Goal: Find specific page/section: Find specific page/section

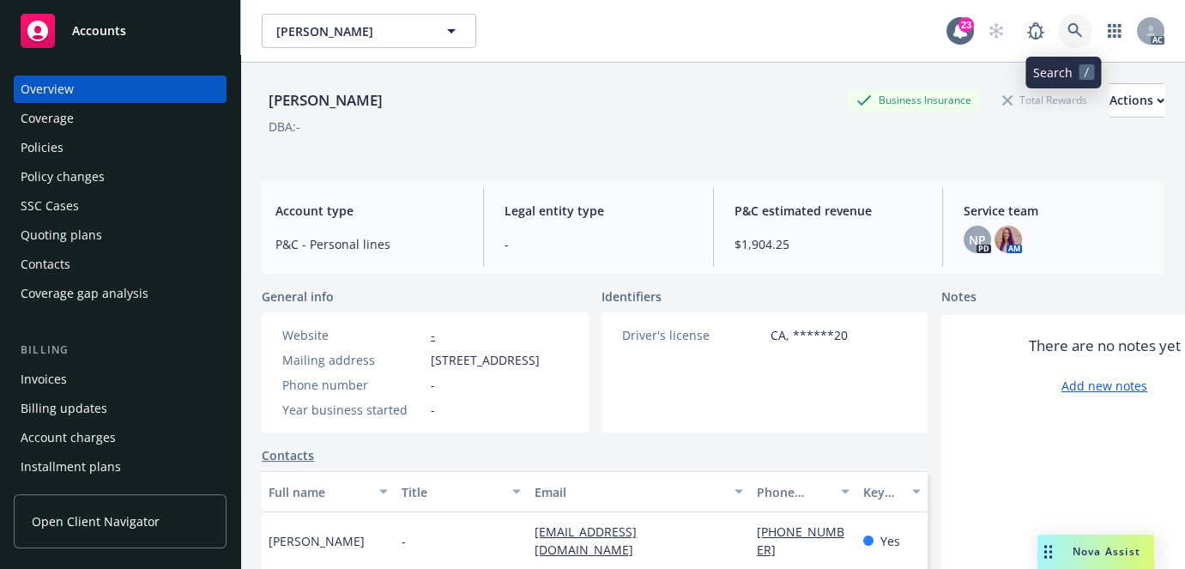
click at [1067, 34] on icon at bounding box center [1074, 30] width 15 height 15
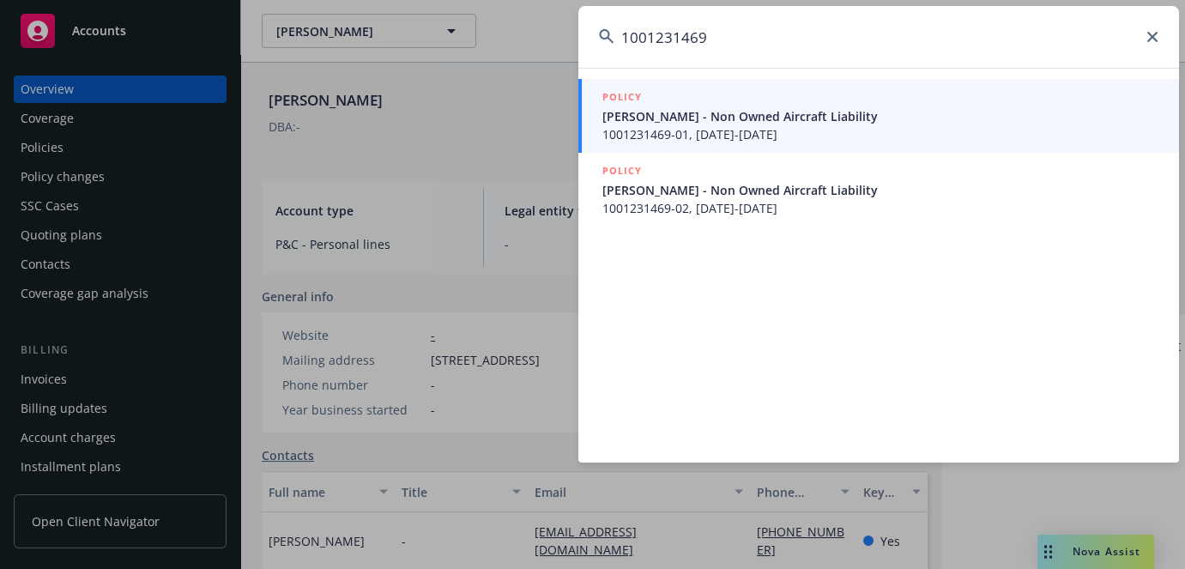
type input "1001231469"
click at [862, 128] on span "1001231469-01, [DATE]-[DATE]" at bounding box center [880, 134] width 556 height 18
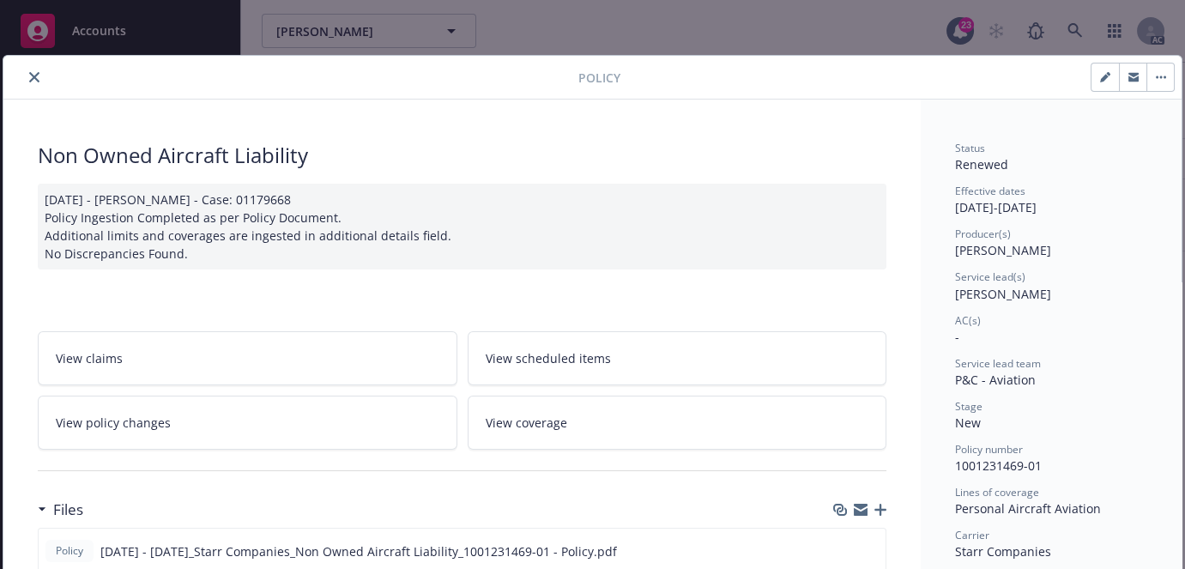
click at [26, 70] on button "close" at bounding box center [34, 77] width 21 height 21
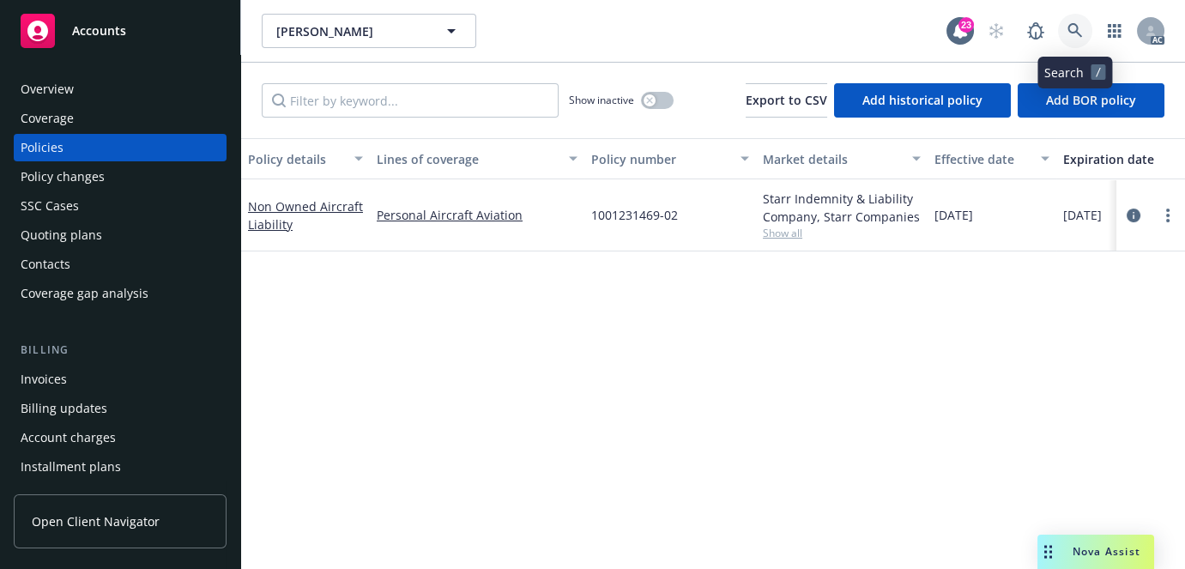
click at [1072, 43] on link at bounding box center [1075, 31] width 34 height 34
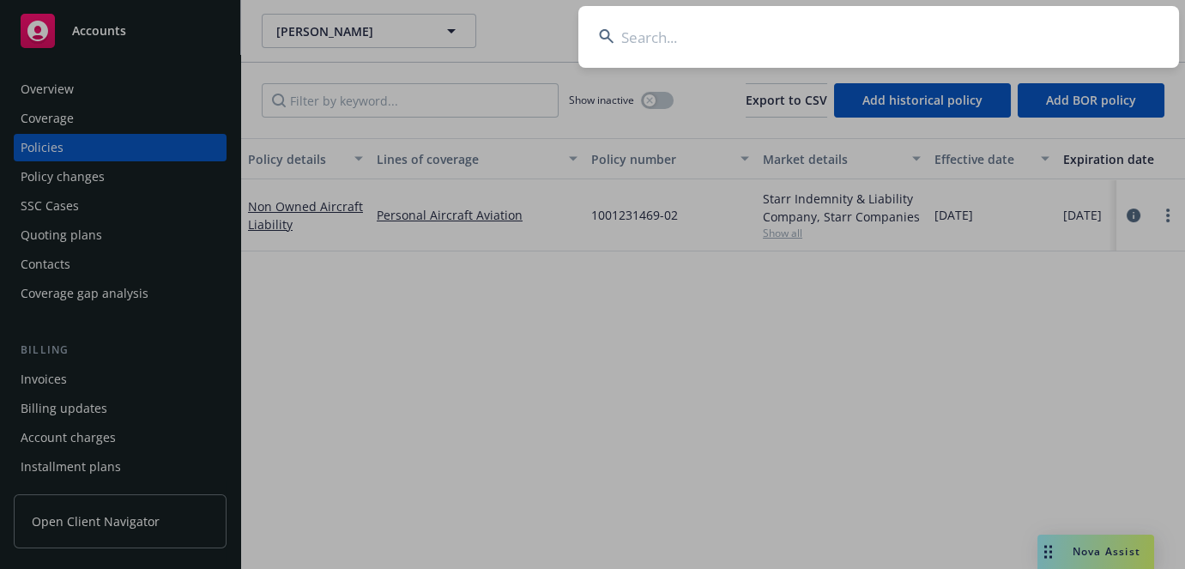
type input "1001231469-"
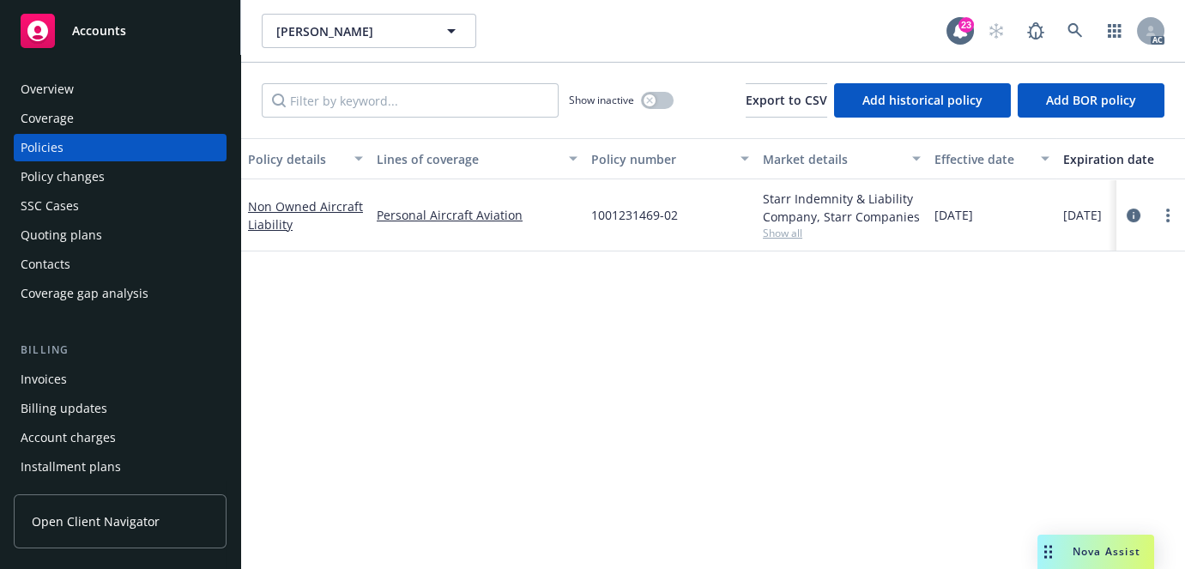
click at [62, 91] on div "Overview" at bounding box center [47, 88] width 53 height 27
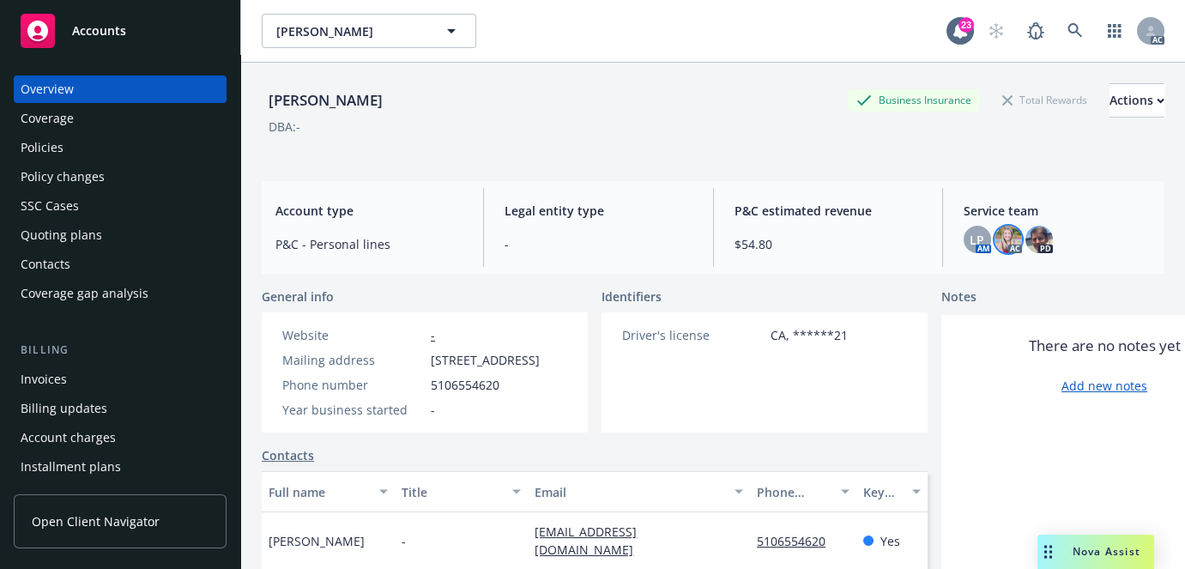
click at [1005, 248] on img at bounding box center [1007, 239] width 27 height 27
click at [1033, 249] on img at bounding box center [1038, 239] width 27 height 27
click at [963, 241] on div "LP" at bounding box center [976, 239] width 27 height 27
click at [1067, 23] on icon at bounding box center [1074, 30] width 15 height 15
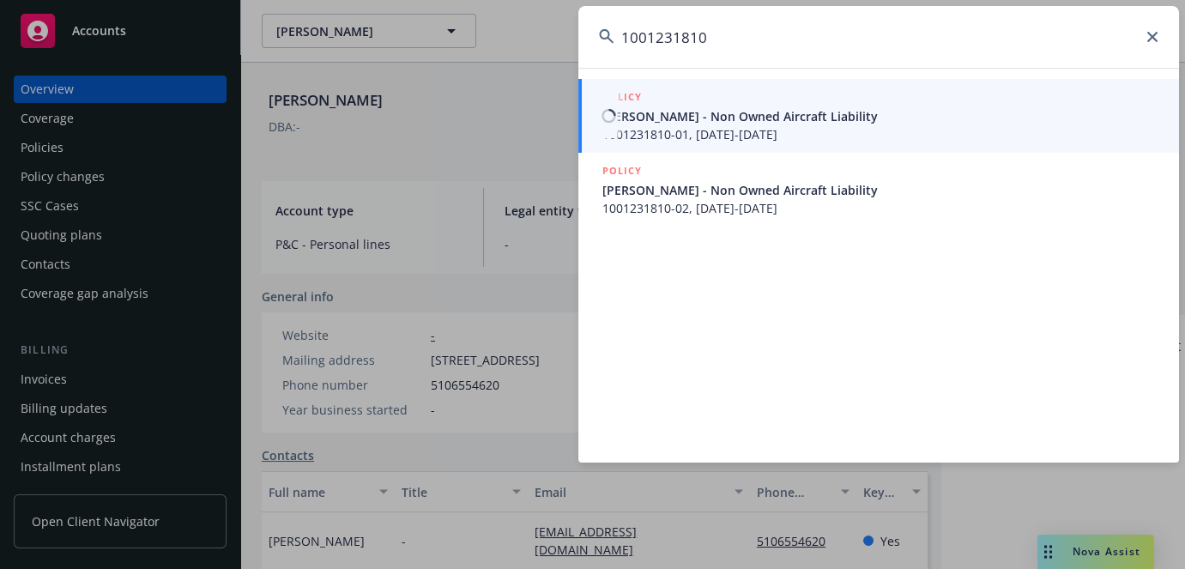
type input "1001231810"
click at [804, 118] on span "[PERSON_NAME] - Non Owned Aircraft Liability" at bounding box center [880, 116] width 556 height 18
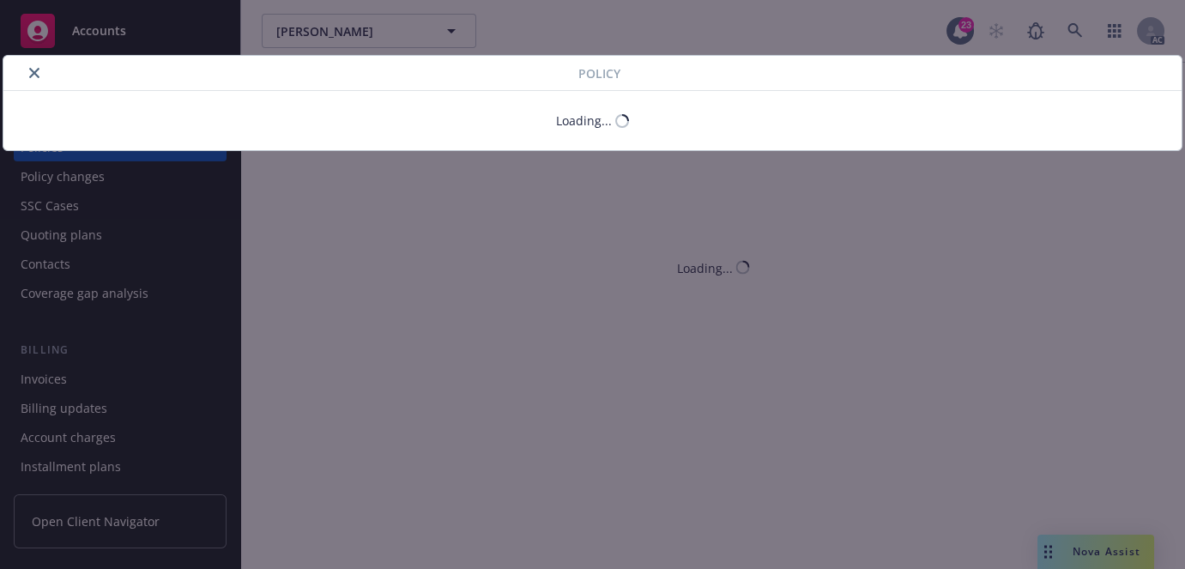
click at [31, 68] on icon "close" at bounding box center [34, 73] width 10 height 10
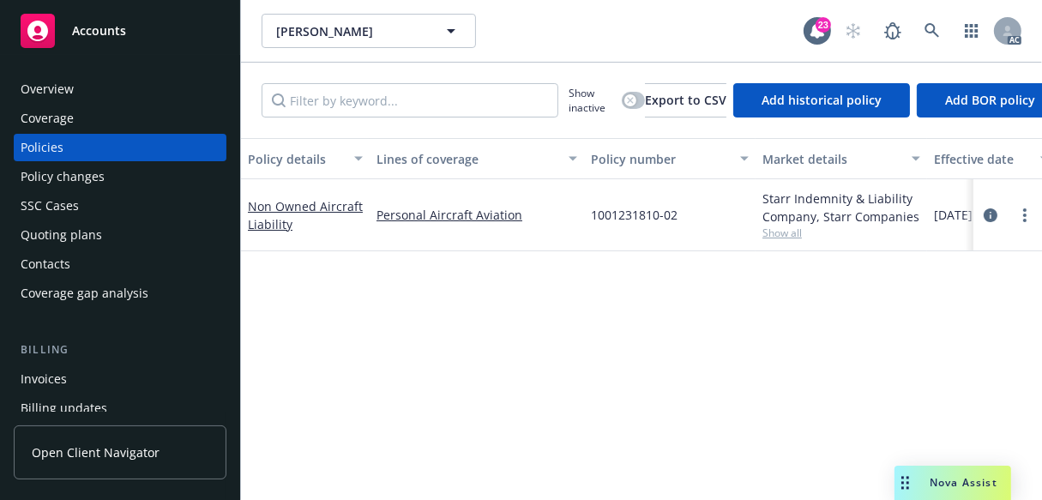
click at [38, 95] on div "Overview" at bounding box center [47, 88] width 53 height 27
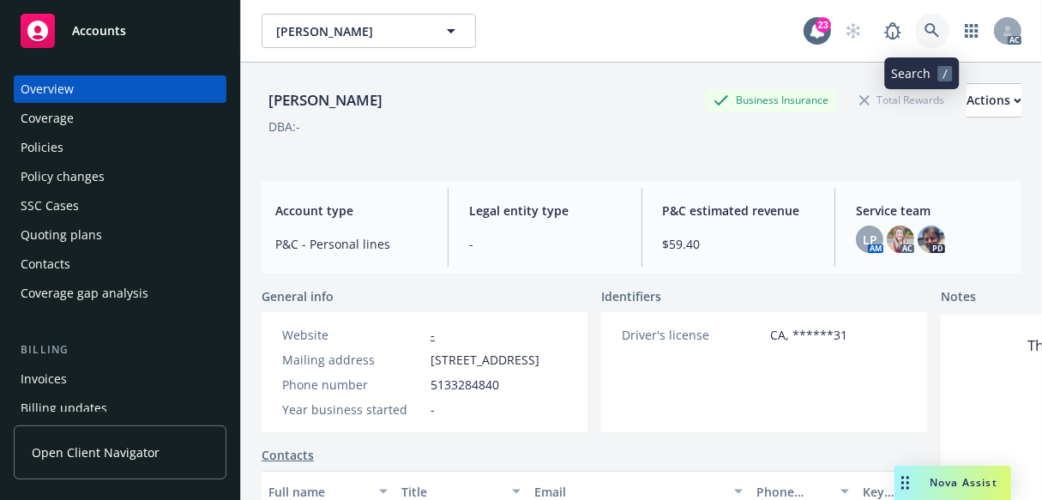
click at [925, 32] on icon at bounding box center [932, 30] width 15 height 15
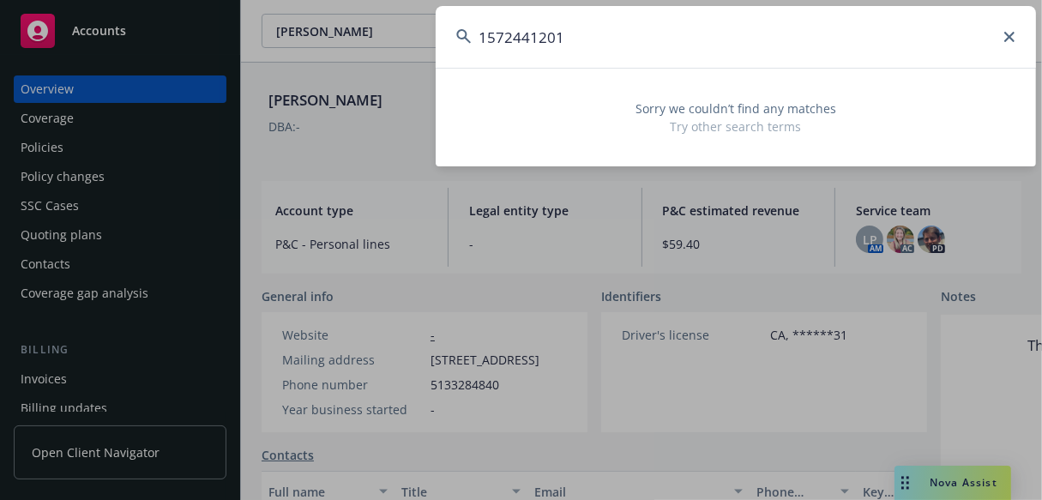
click at [486, 39] on input "1572441201" at bounding box center [736, 37] width 601 height 62
drag, startPoint x: 705, startPoint y: 48, endPoint x: 67, endPoint y: 31, distance: 638.5
click at [0, 58] on html "Accounts Overview Coverage Policies Policy changes SSC Cases Quoting plans Cont…" at bounding box center [521, 250] width 1042 height 500
paste input "[PERSON_NAME]"
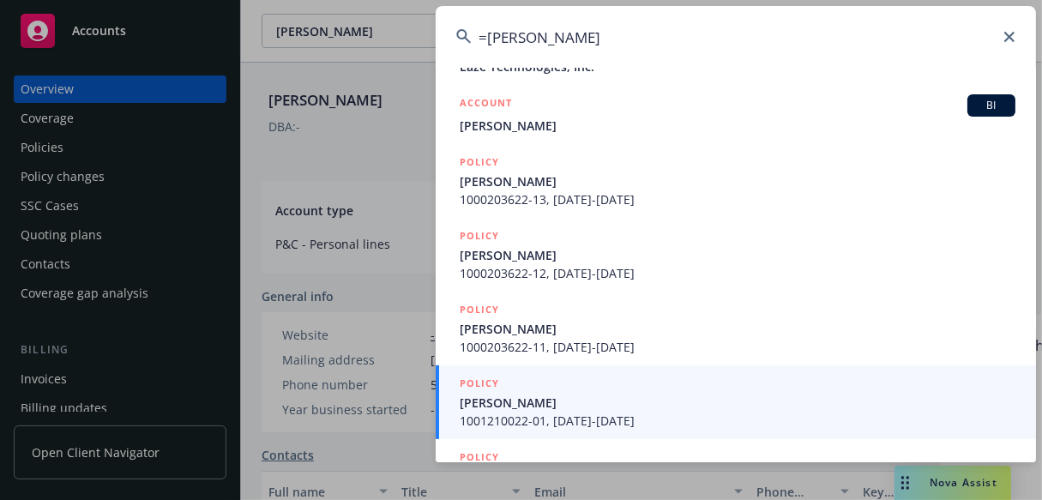
scroll to position [453, 0]
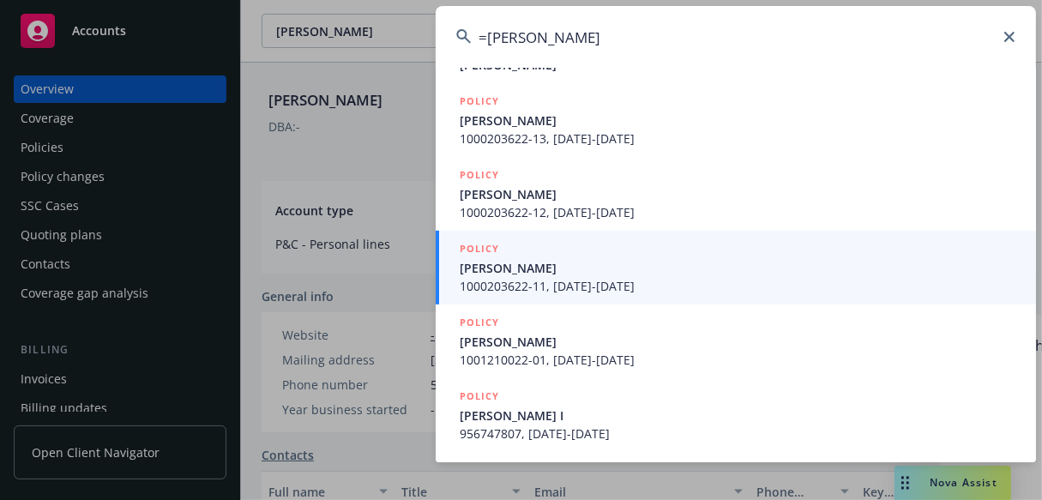
type input "=[PERSON_NAME]"
drag, startPoint x: 595, startPoint y: 34, endPoint x: 248, endPoint y: 35, distance: 347.5
click at [324, 35] on div "=[PERSON_NAME] [PERSON_NAME] [PERSON_NAME] I [PERSON_NAME] [PERSON_NAME] & [PER…" at bounding box center [521, 250] width 1042 height 500
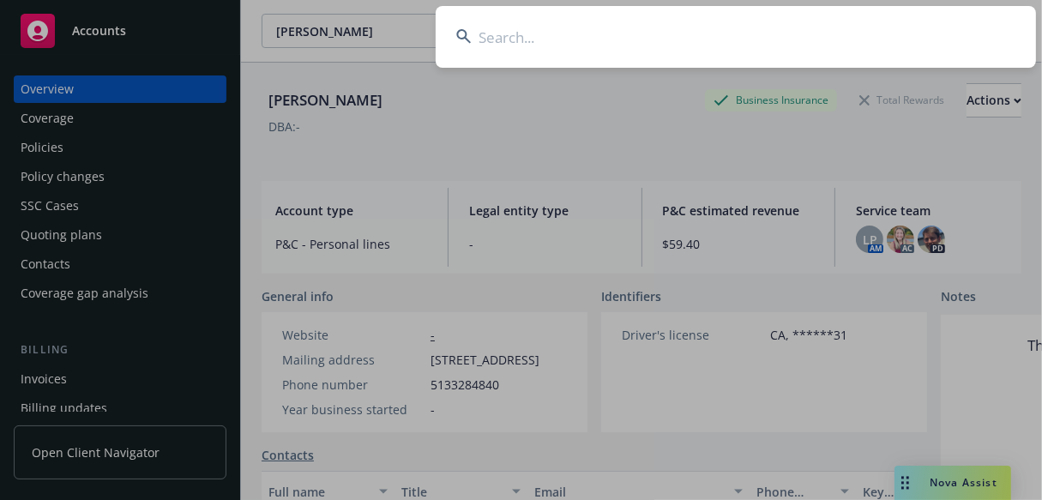
paste input "1152071466"
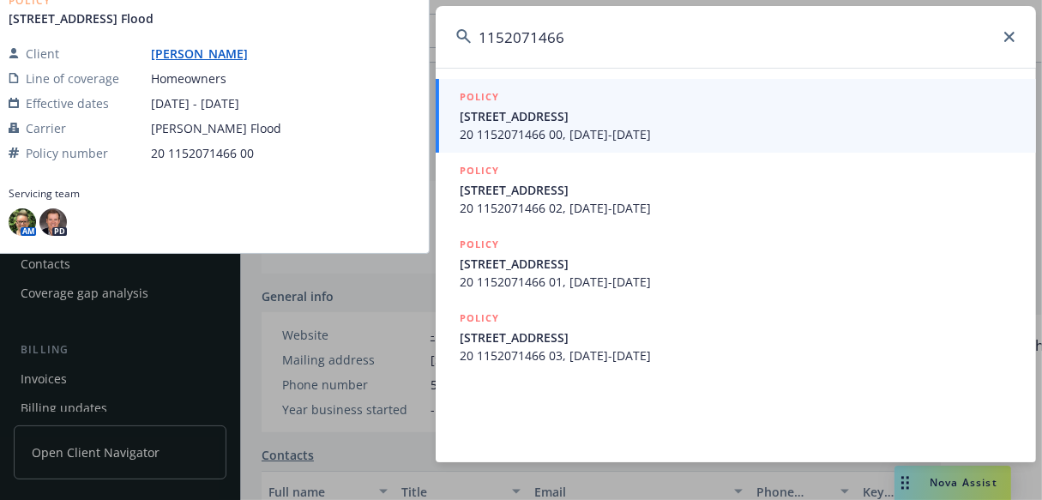
type input "1152071466"
click at [529, 127] on span "20 1152071466 00, [DATE]-[DATE]" at bounding box center [738, 134] width 556 height 18
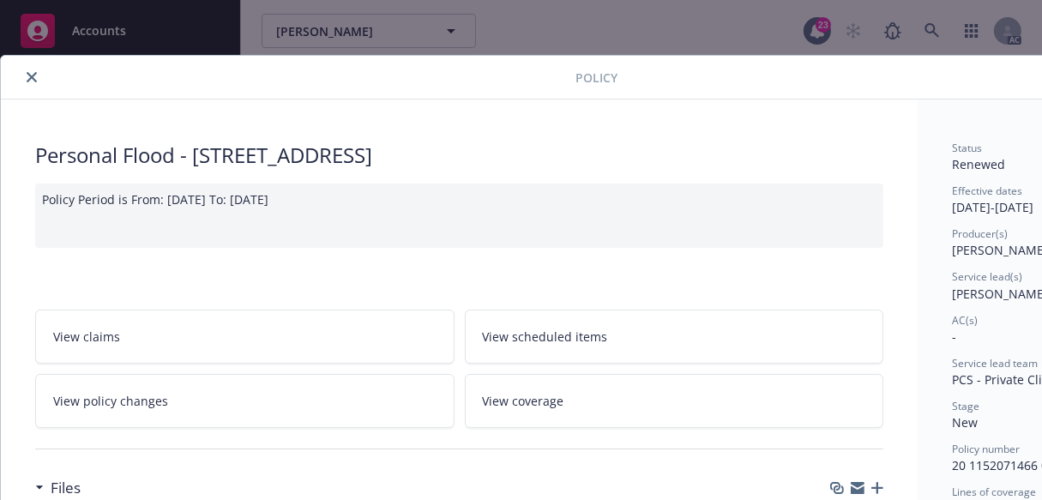
click at [29, 79] on icon "close" at bounding box center [32, 77] width 10 height 10
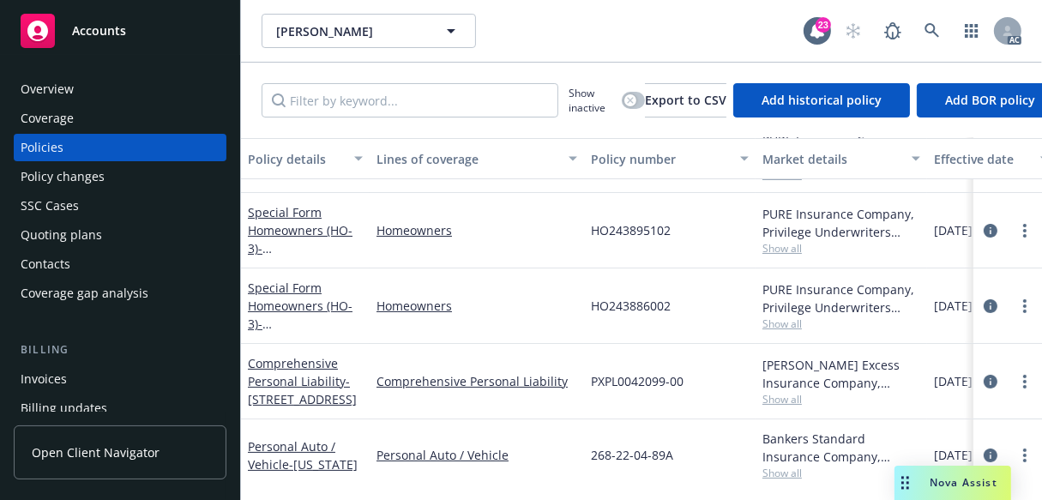
scroll to position [275, 0]
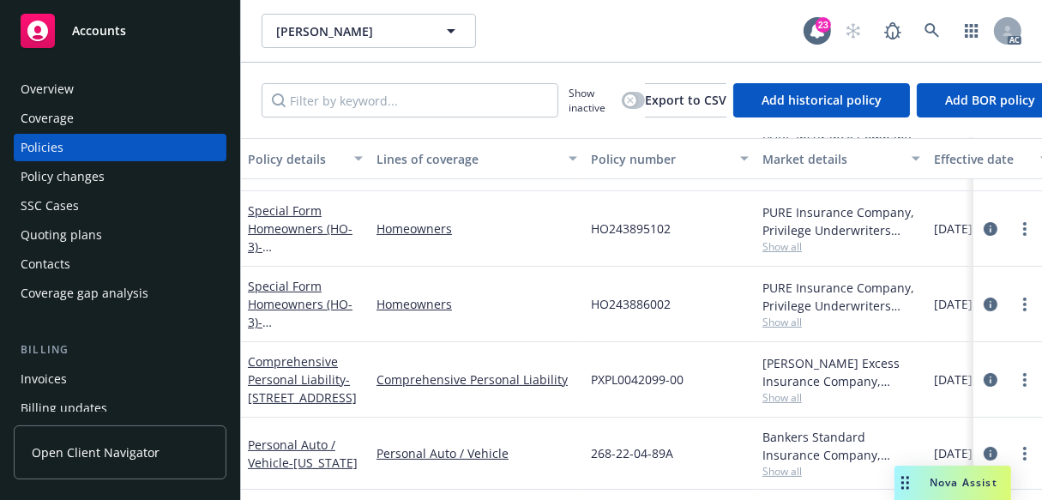
click at [49, 203] on div "SSC Cases" at bounding box center [50, 205] width 58 height 27
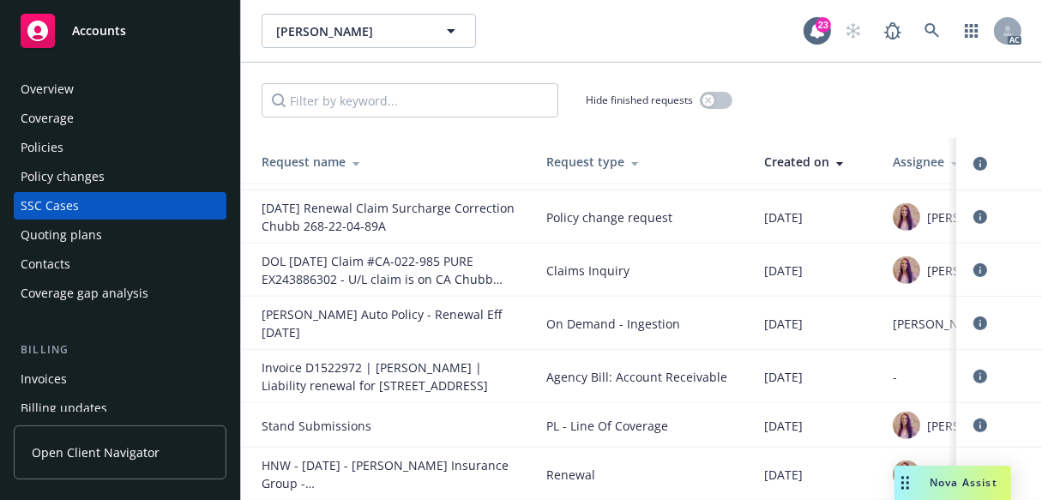
scroll to position [529, 0]
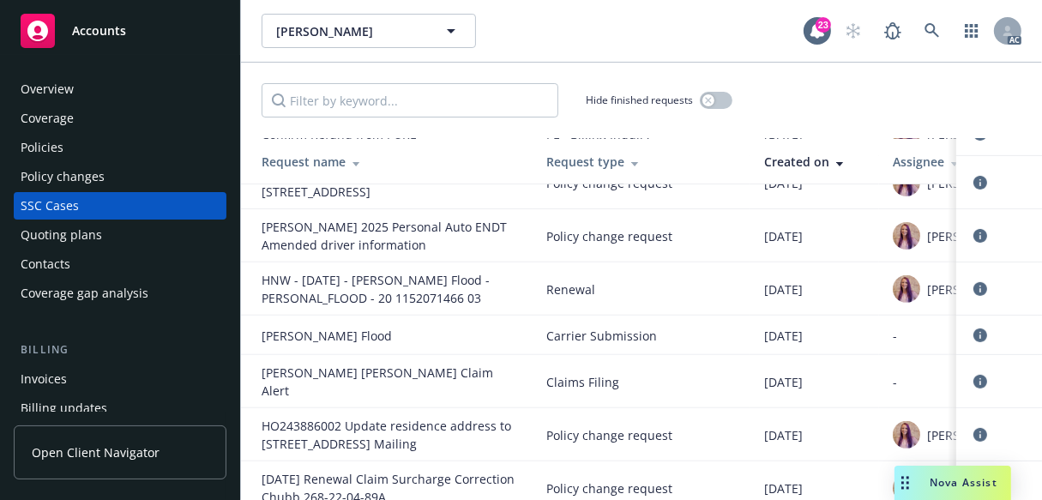
click at [34, 90] on div "Overview" at bounding box center [47, 88] width 53 height 27
